Goal: Find specific page/section: Find specific page/section

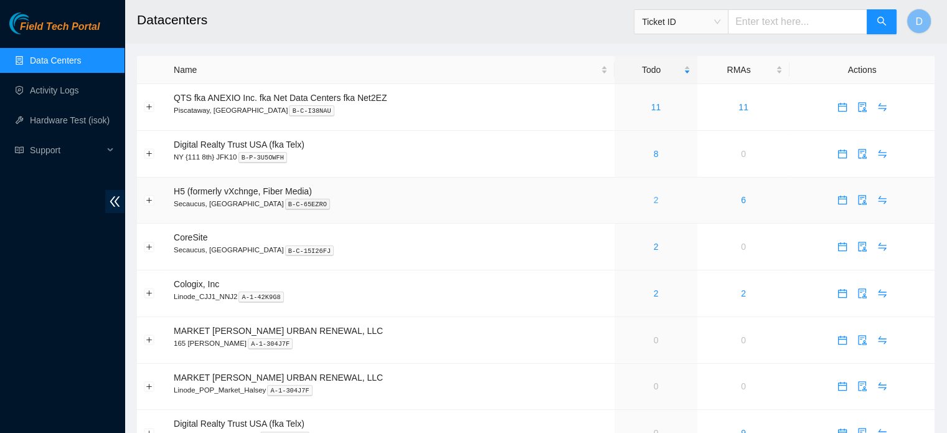
click at [653, 202] on link "2" at bounding box center [655, 200] width 5 height 10
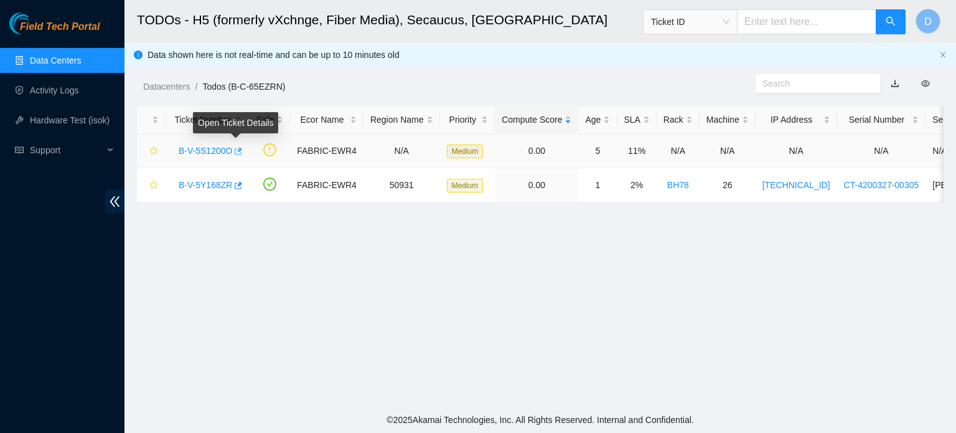
click at [237, 151] on icon "button" at bounding box center [238, 150] width 7 height 7
